Goal: Find contact information: Find contact information

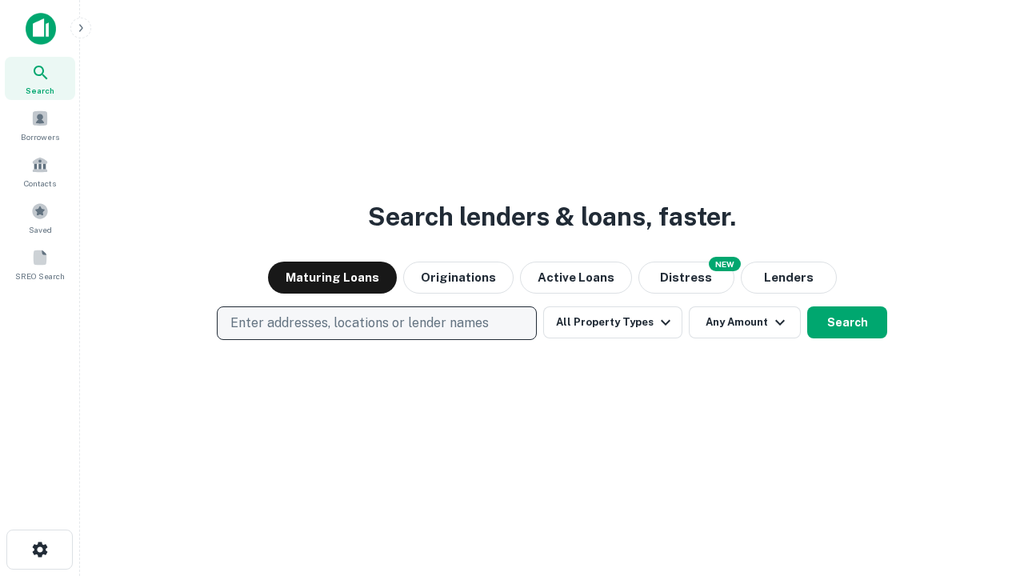
click at [376, 323] on p "Enter addresses, locations or lender names" at bounding box center [359, 323] width 258 height 19
type input "**********"
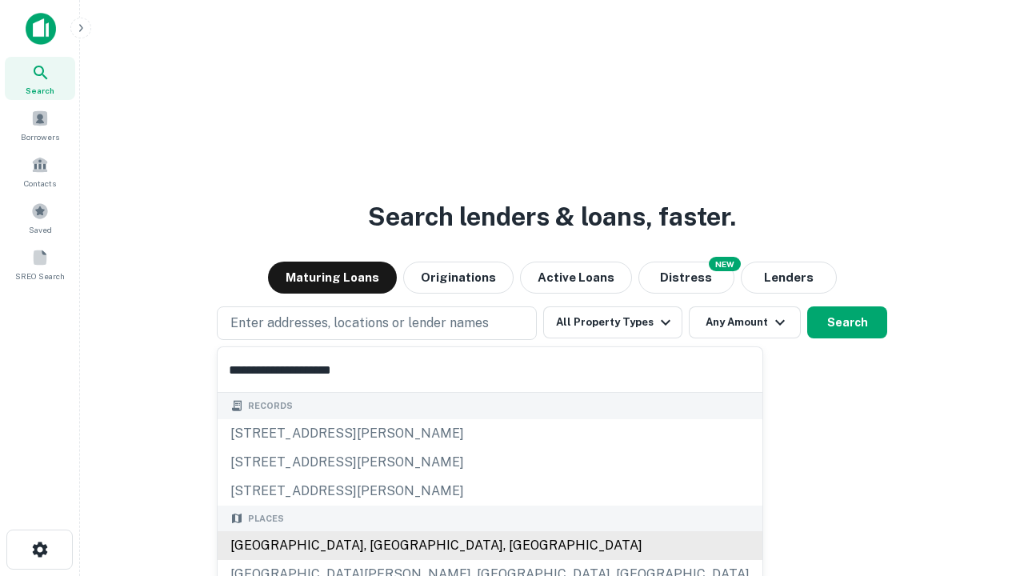
click at [382, 545] on div "Santa Monica, CA, USA" at bounding box center [490, 545] width 545 height 29
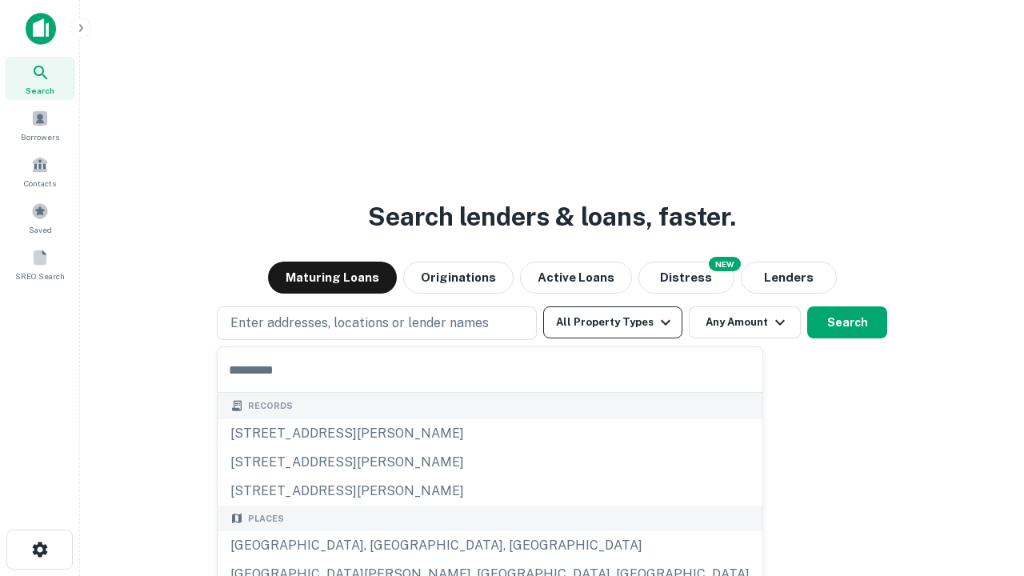
click at [613, 322] on button "All Property Types" at bounding box center [612, 322] width 139 height 32
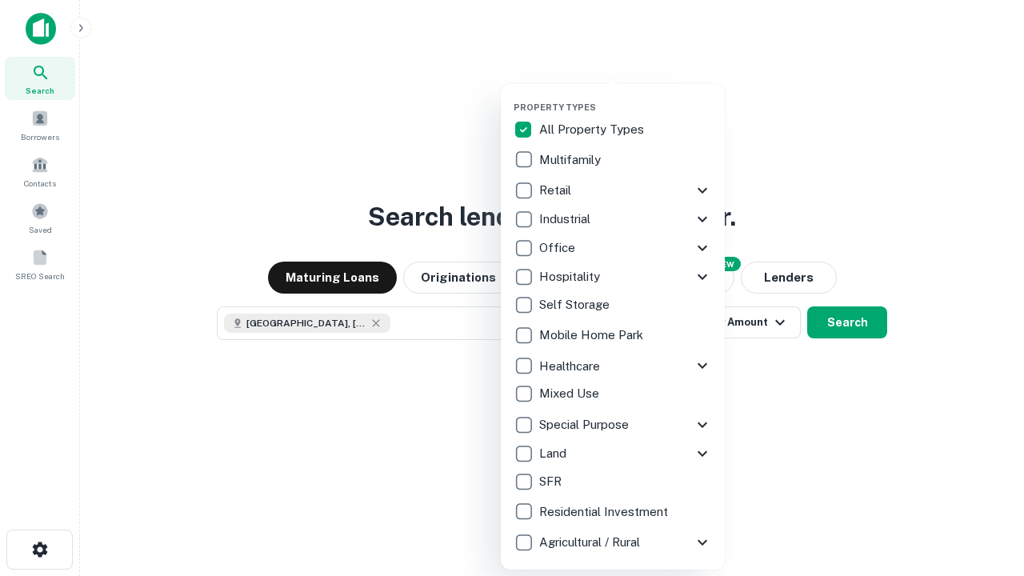
click at [625, 97] on button "button" at bounding box center [625, 97] width 224 height 1
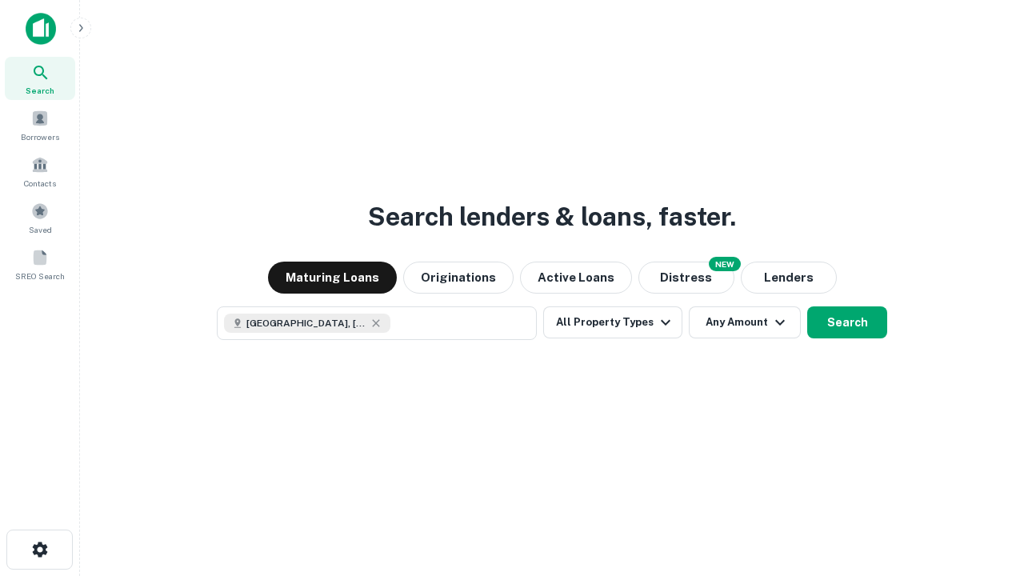
scroll to position [26, 0]
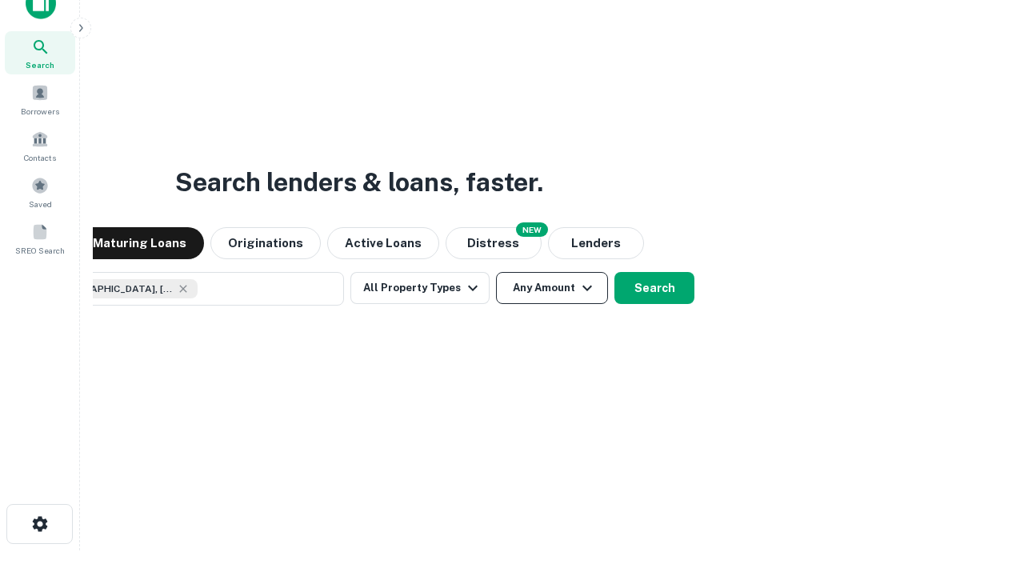
click at [496, 272] on button "Any Amount" at bounding box center [552, 288] width 112 height 32
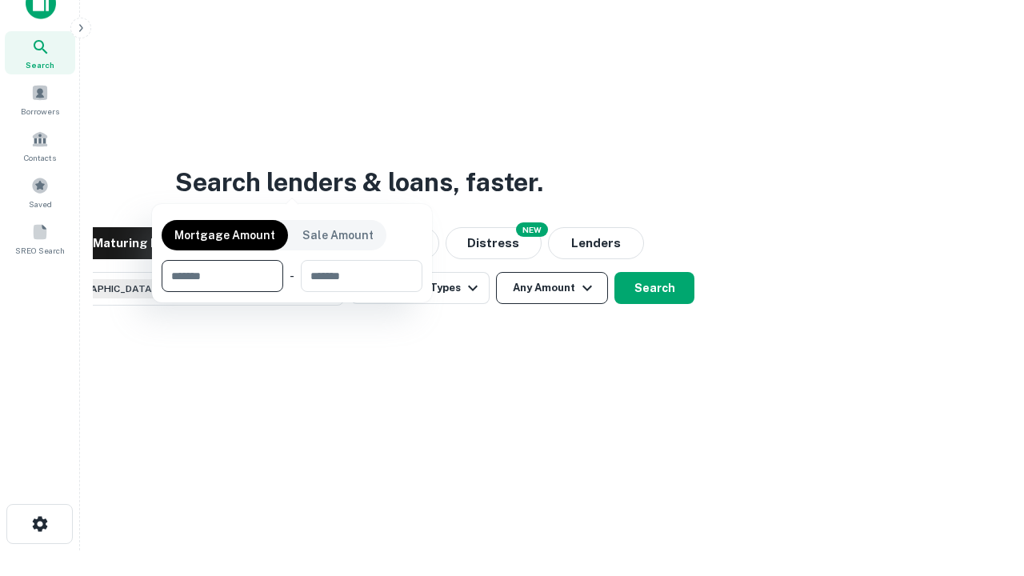
scroll to position [115, 453]
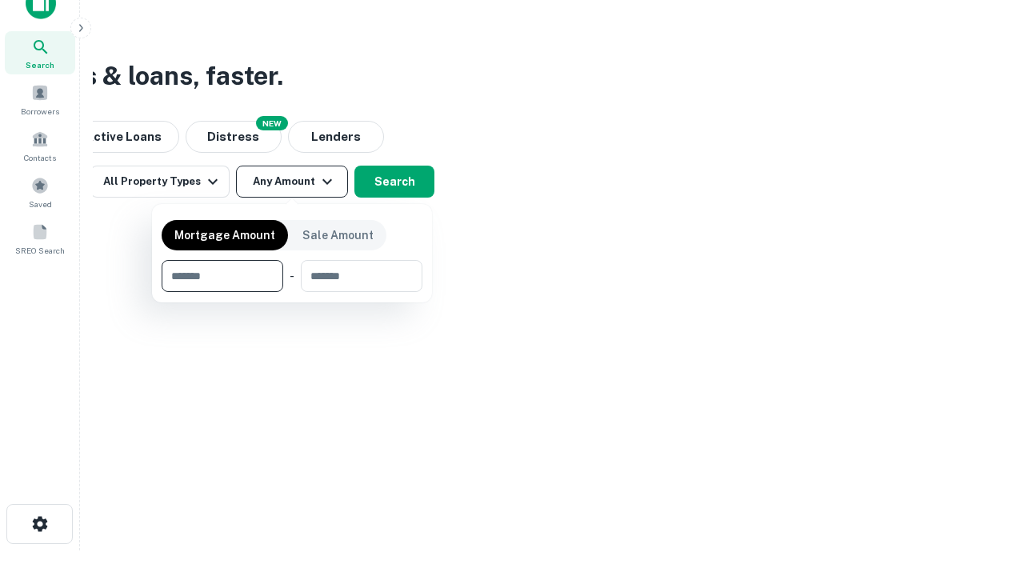
type input "*******"
click at [292, 292] on button "button" at bounding box center [292, 292] width 261 height 1
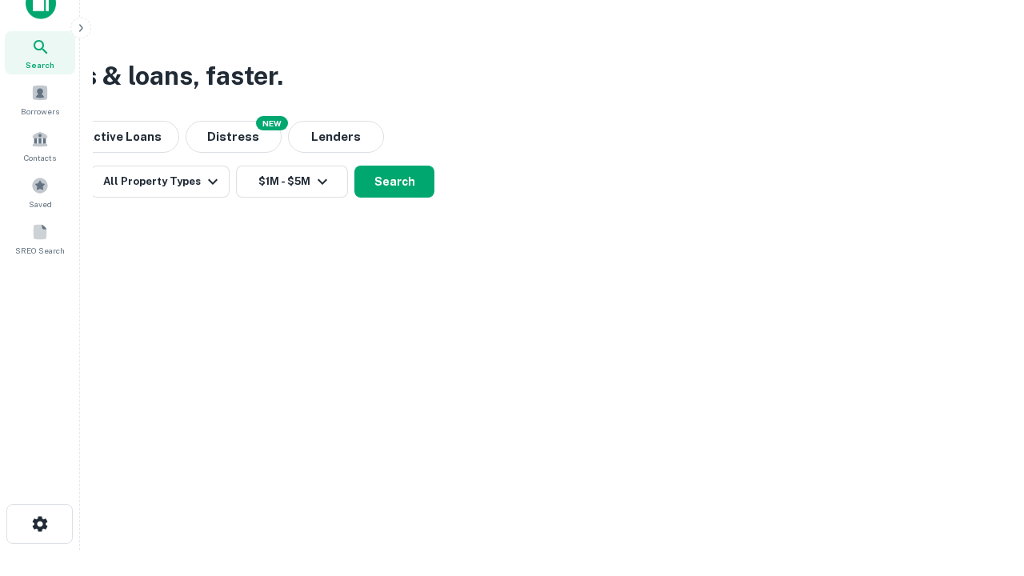
scroll to position [0, 295]
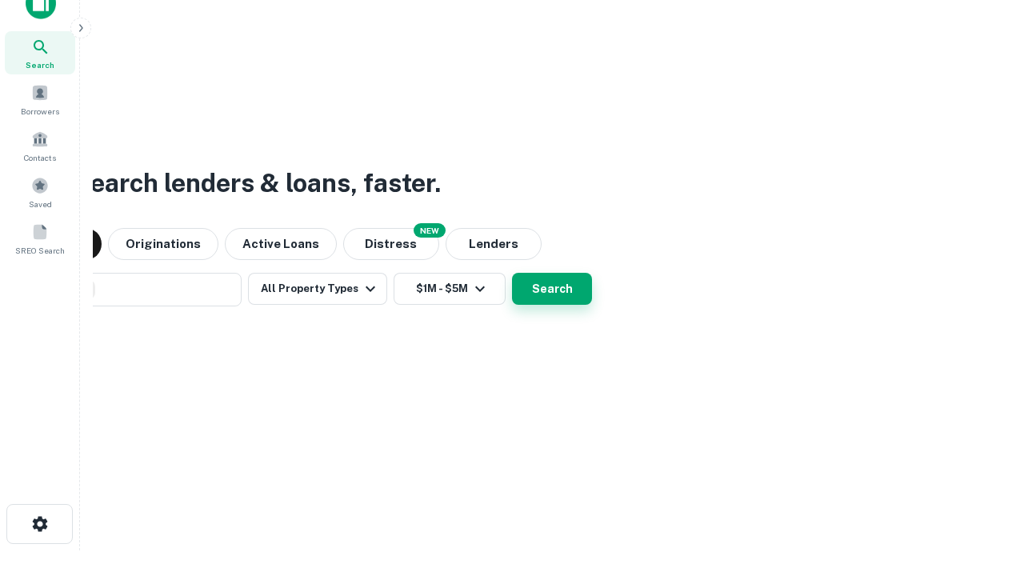
click at [552, 288] on button "Search" at bounding box center [552, 289] width 80 height 32
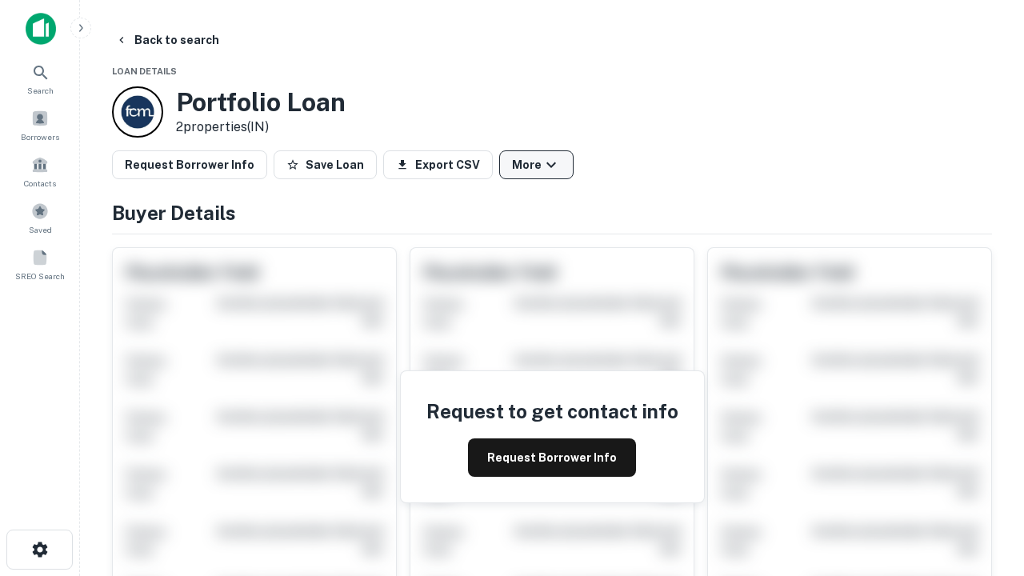
click at [536, 165] on button "More" at bounding box center [536, 164] width 74 height 29
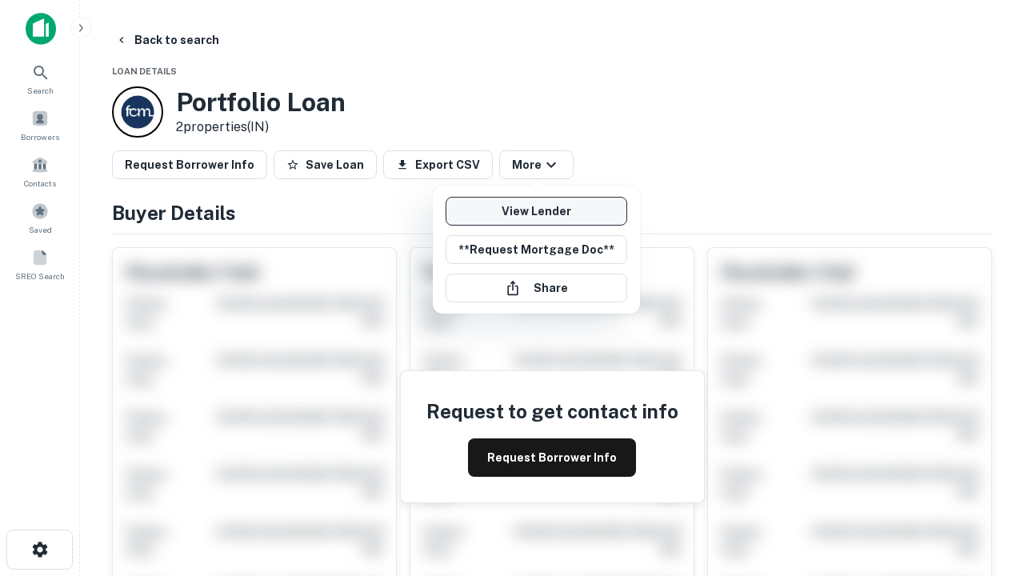
click at [536, 211] on link "View Lender" at bounding box center [536, 211] width 182 height 29
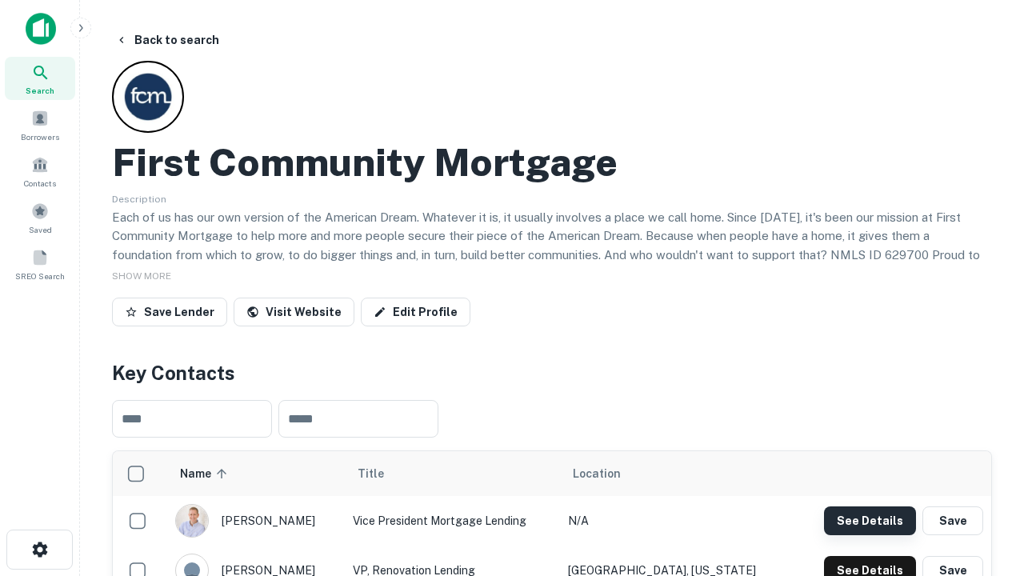
click at [869, 520] on button "See Details" at bounding box center [870, 520] width 92 height 29
click at [39, 549] on icon "button" at bounding box center [39, 549] width 19 height 19
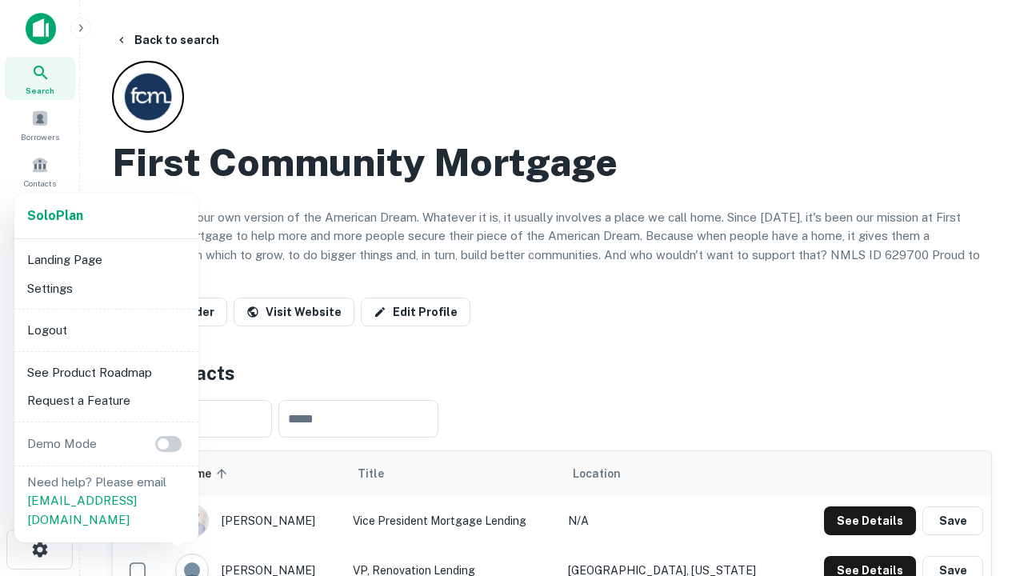
click at [106, 330] on li "Logout" at bounding box center [106, 330] width 171 height 29
